Goal: Information Seeking & Learning: Learn about a topic

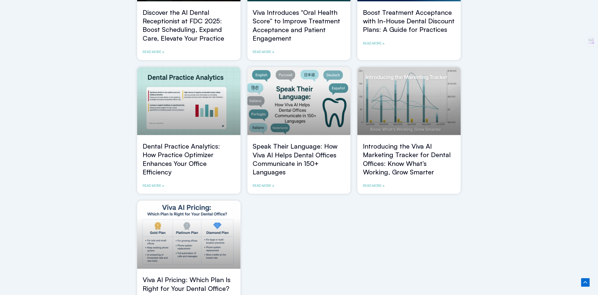
scroll to position [277, 0]
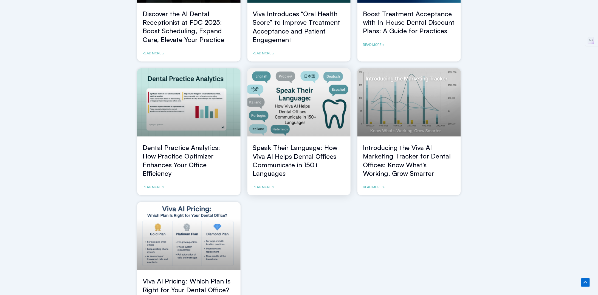
click at [294, 159] on link "Speak Their Language: How Viva AI Helps Dental Offices Communicate in 150+ Lang…" at bounding box center [295, 160] width 85 height 34
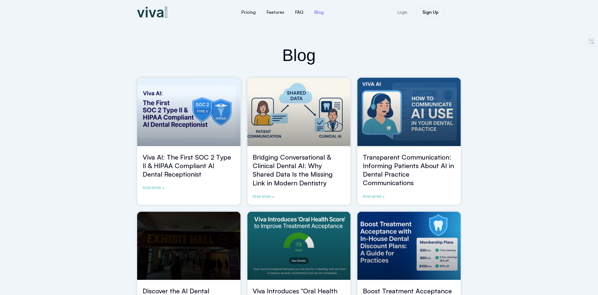
scroll to position [27, 0]
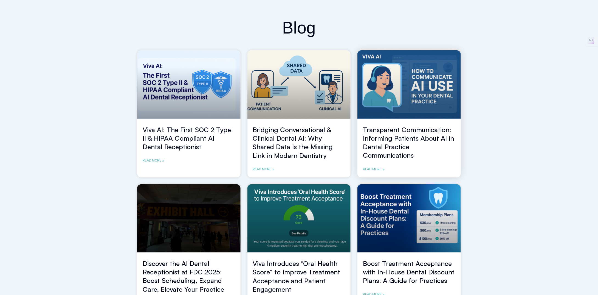
click at [393, 139] on link "Transparent Communication: Informing Patients About AI in Dental Practice Commu…" at bounding box center [408, 142] width 91 height 34
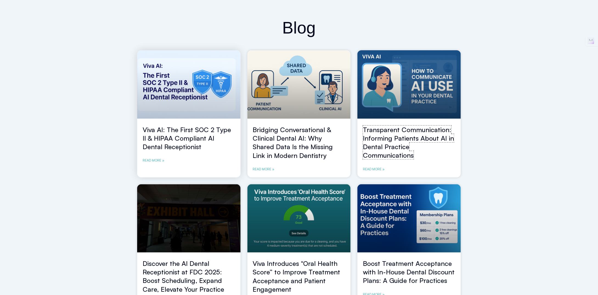
scroll to position [55, 0]
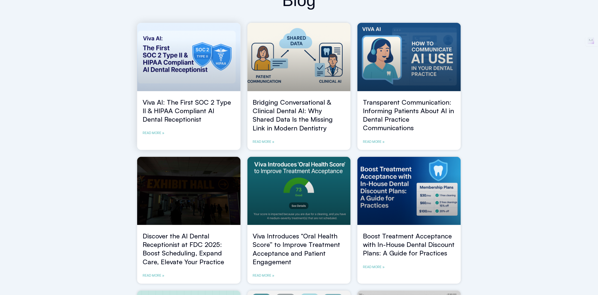
click at [171, 116] on link "Viva AI: The First SOC 2 Type II & HIPAA Compliant AI Dental Receptionist" at bounding box center [187, 110] width 88 height 25
click at [181, 111] on link "Viva AI: The First SOC 2 Type II & HIPAA Compliant AI Dental Receptionist" at bounding box center [187, 110] width 88 height 25
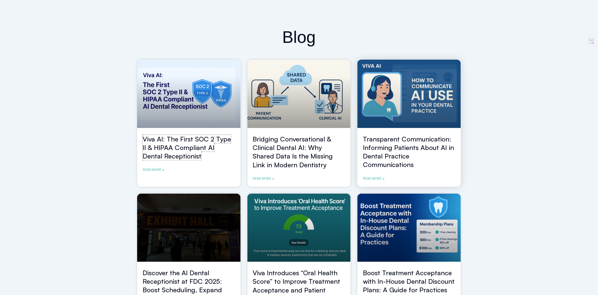
scroll to position [0, 0]
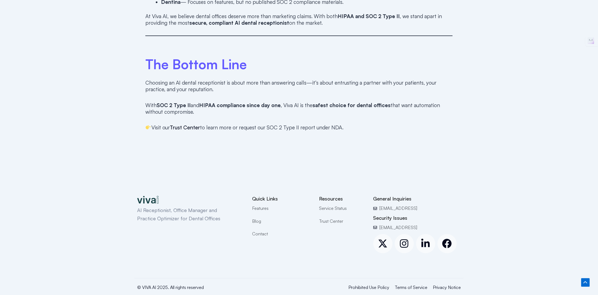
scroll to position [811, 0]
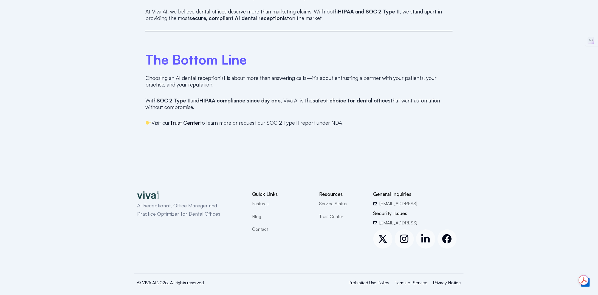
click at [332, 213] on span "Trust Center" at bounding box center [331, 216] width 24 height 7
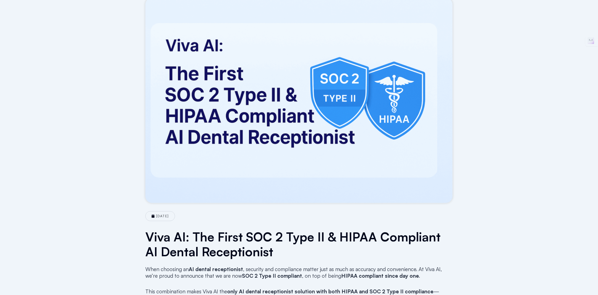
scroll to position [82, 0]
